Goal: Information Seeking & Learning: Find specific fact

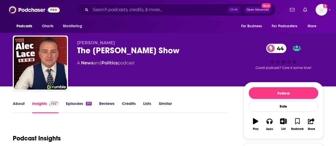
click at [119, 8] on input "Search podcasts, credits, & more..." at bounding box center [158, 10] width 137 height 8
type input "New Liberal Podcast"
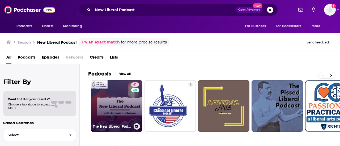
click at [122, 88] on link "61 The New Liberal Podcast" at bounding box center [116, 105] width 51 height 51
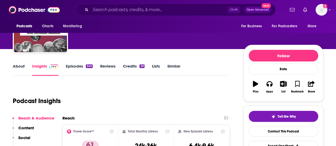
scroll to position [37, 0]
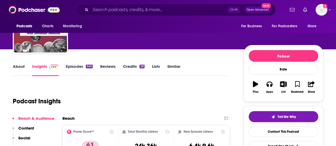
click at [19, 68] on link "About" at bounding box center [19, 70] width 12 height 12
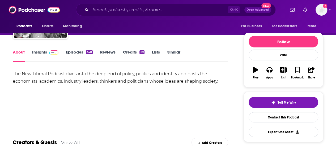
scroll to position [52, 0]
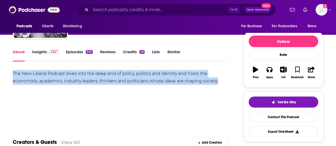
drag, startPoint x: 12, startPoint y: 72, endPoint x: 228, endPoint y: 91, distance: 216.2
copy div "The New Liberal Podcast dives into the deep end of policy, politics and identit…"
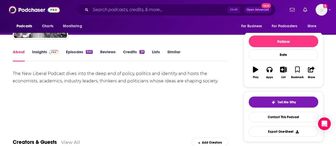
click at [152, 109] on div "The New Liberal Podcast dives into the deep end of policy, politics and identit…" at bounding box center [120, 94] width 215 height 49
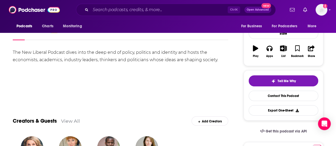
scroll to position [51, 0]
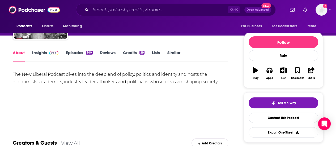
click at [44, 52] on link "Insights" at bounding box center [45, 56] width 26 height 12
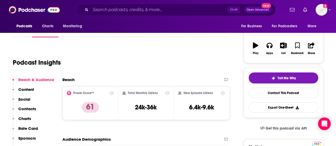
scroll to position [77, 0]
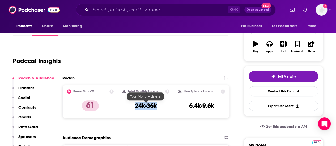
drag, startPoint x: 164, startPoint y: 109, endPoint x: 134, endPoint y: 106, distance: 30.5
click at [134, 106] on div "Total Monthly Listens 24k-36k" at bounding box center [145, 101] width 47 height 24
copy h3 "24k-36k"
